Goal: Task Accomplishment & Management: Use online tool/utility

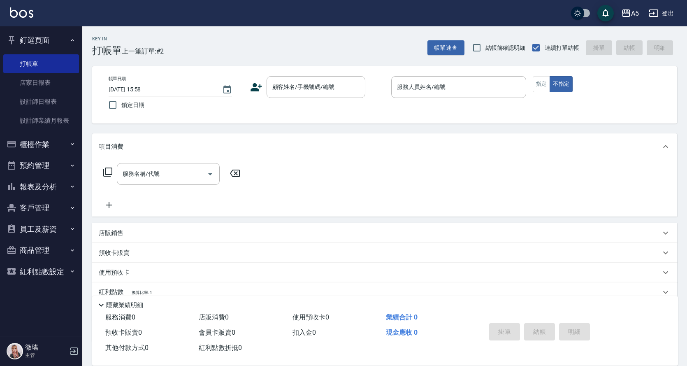
click at [532, 12] on div "A5 登出" at bounding box center [343, 13] width 687 height 26
drag, startPoint x: 318, startPoint y: 95, endPoint x: 302, endPoint y: 88, distance: 16.8
click at [315, 95] on div "顧客姓名/手機號碼/編號" at bounding box center [316, 87] width 99 height 22
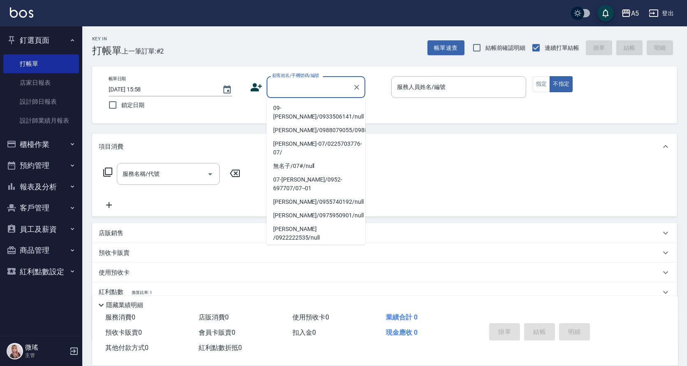
click at [321, 258] on li "新客人 姓名未設定/不留客資25703776/null" at bounding box center [316, 269] width 99 height 22
type input "新客人 姓名未設定/不留客資25703776/null"
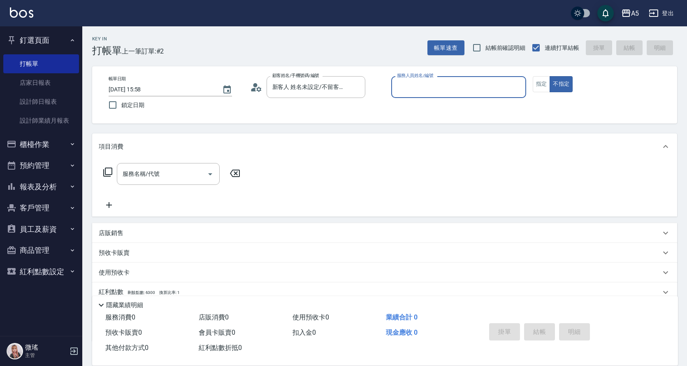
click at [437, 88] on input "服務人員姓名/編號" at bounding box center [459, 87] width 128 height 14
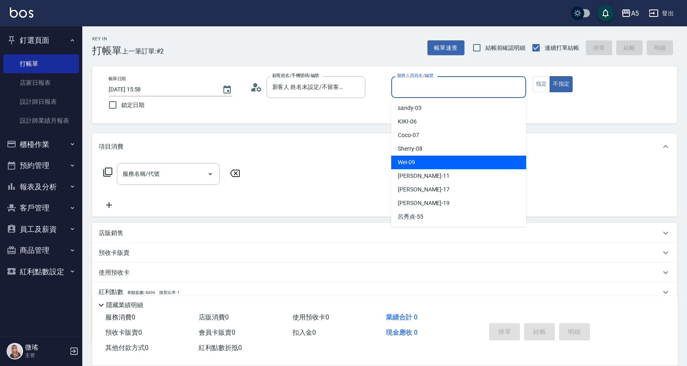
click at [422, 166] on div "Wei -09" at bounding box center [458, 163] width 135 height 14
type input "Wei-09"
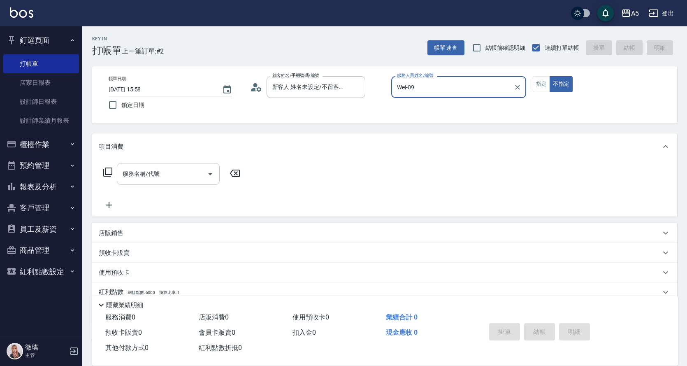
click at [132, 175] on div "服務名稱/代號 服務名稱/代號" at bounding box center [168, 174] width 103 height 22
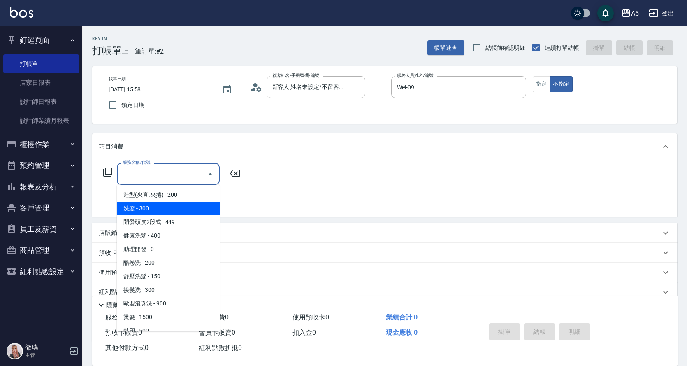
click at [153, 202] on span "洗髮 - 300" at bounding box center [168, 209] width 103 height 14
type input "洗髮(201)"
type input "30"
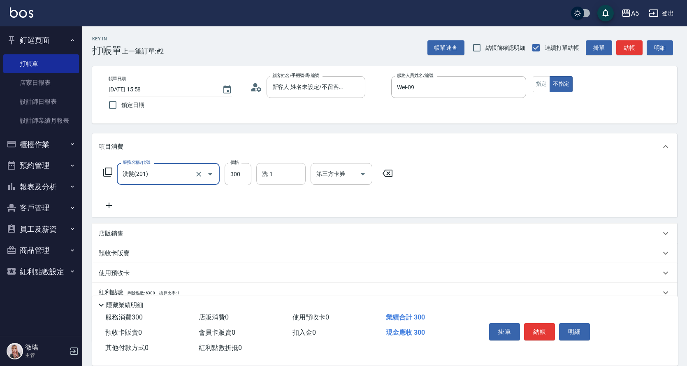
click at [272, 170] on div "洗-1 洗-1" at bounding box center [280, 174] width 49 height 22
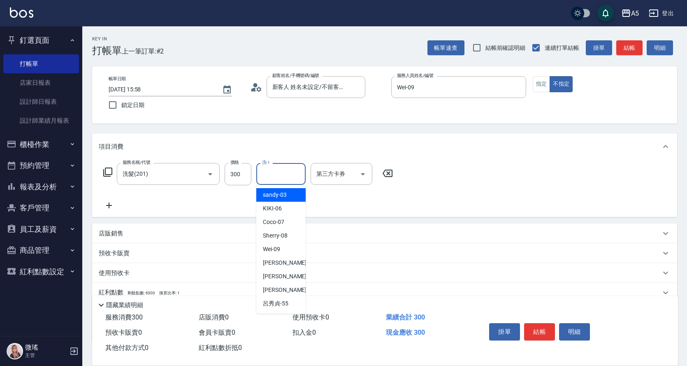
click at [295, 197] on div "sandy -03" at bounding box center [280, 195] width 49 height 14
type input "sandy-03"
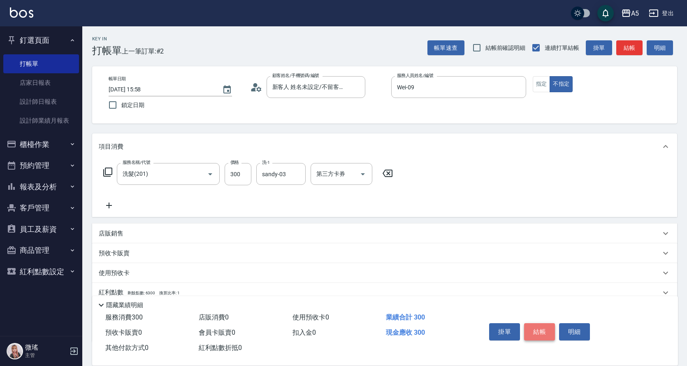
click at [544, 328] on button "結帳" at bounding box center [539, 331] width 31 height 17
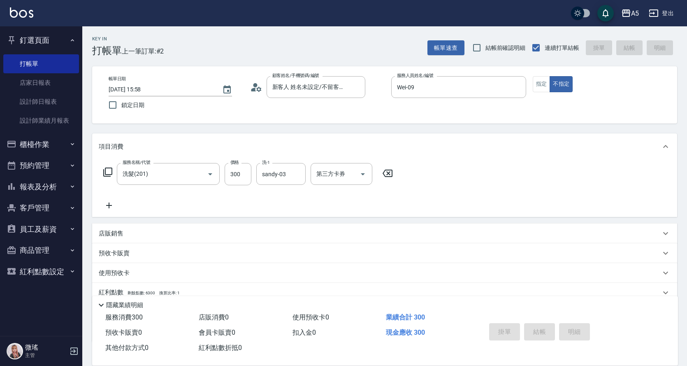
type input "[DATE] 16:50"
type input "0"
